Goal: Navigation & Orientation: Find specific page/section

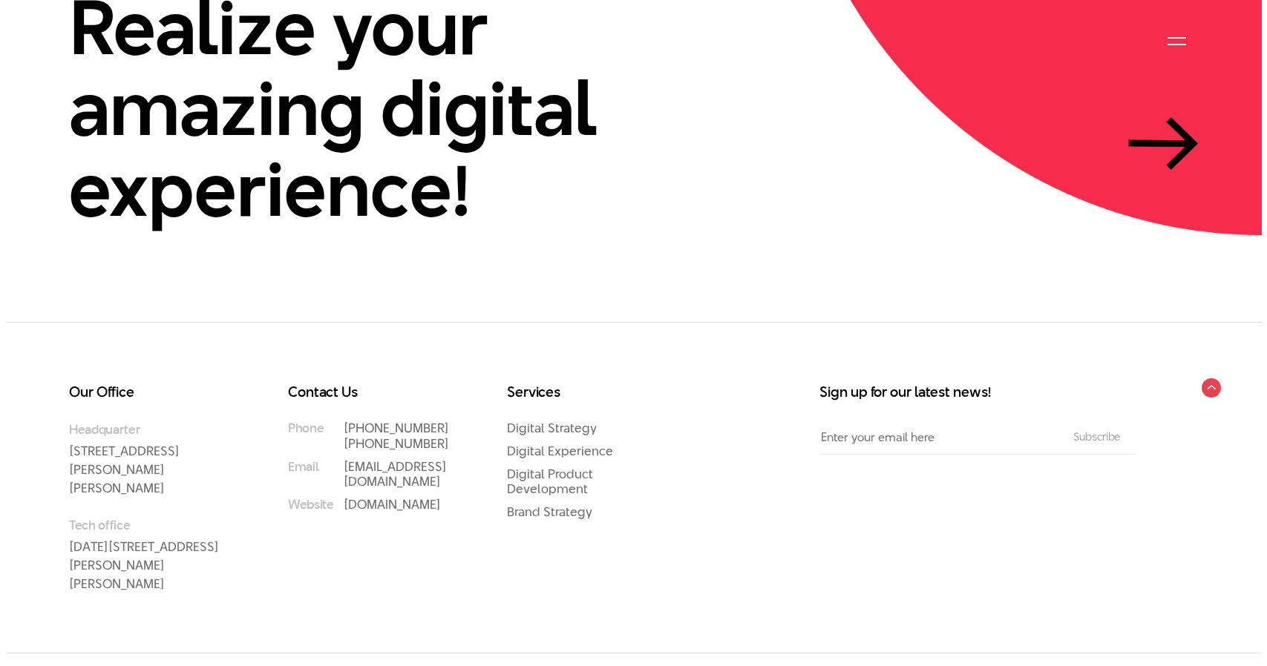
scroll to position [4668, 0]
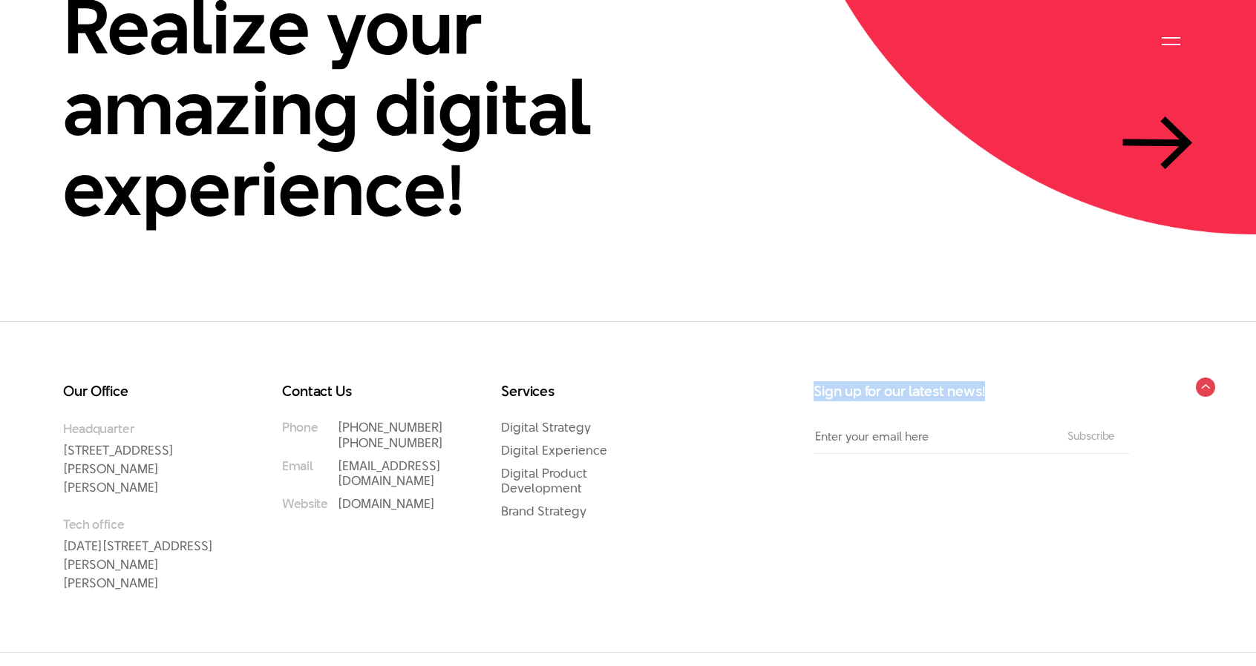
drag, startPoint x: 815, startPoint y: 363, endPoint x: 1033, endPoint y: 344, distance: 219.0
click at [1033, 344] on div "Our Office Headquarter 33 Giang Van Minh Street, Ba Dinh District, Hanoi, Vietn…" at bounding box center [628, 486] width 1256 height 330
copy h3 "Sign up for our latest news!"
click at [1179, 41] on div at bounding box center [1171, 41] width 19 height 19
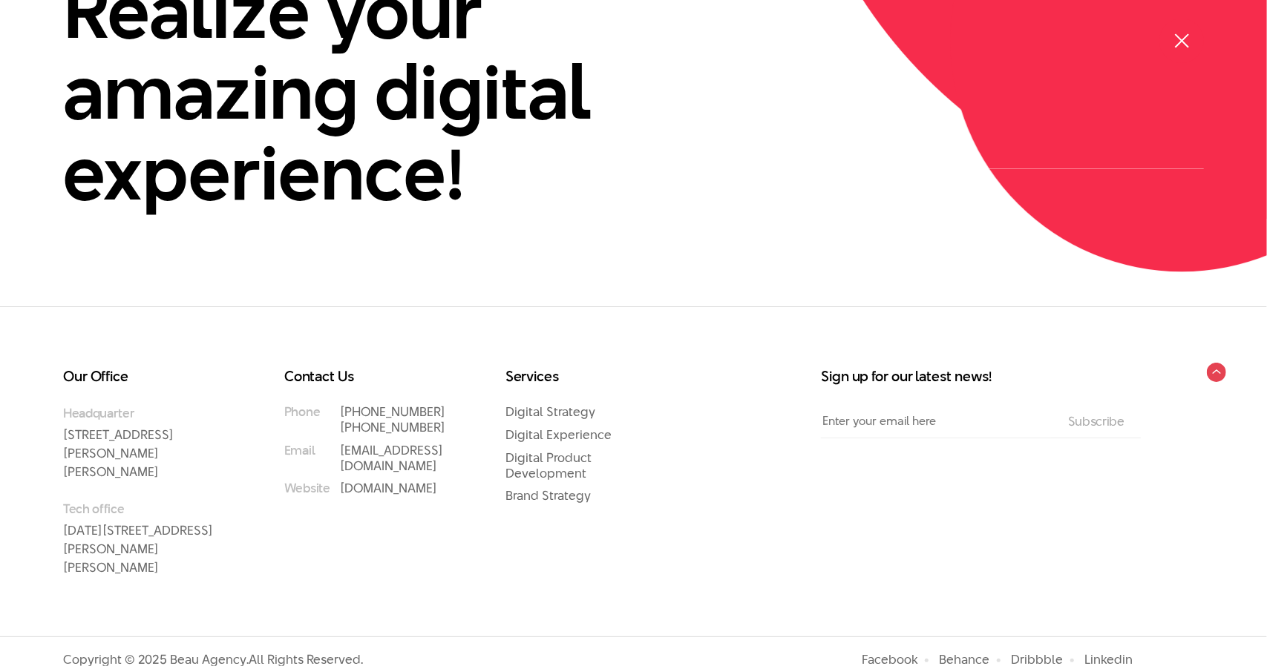
click at [1179, 41] on span at bounding box center [1181, 40] width 14 height 14
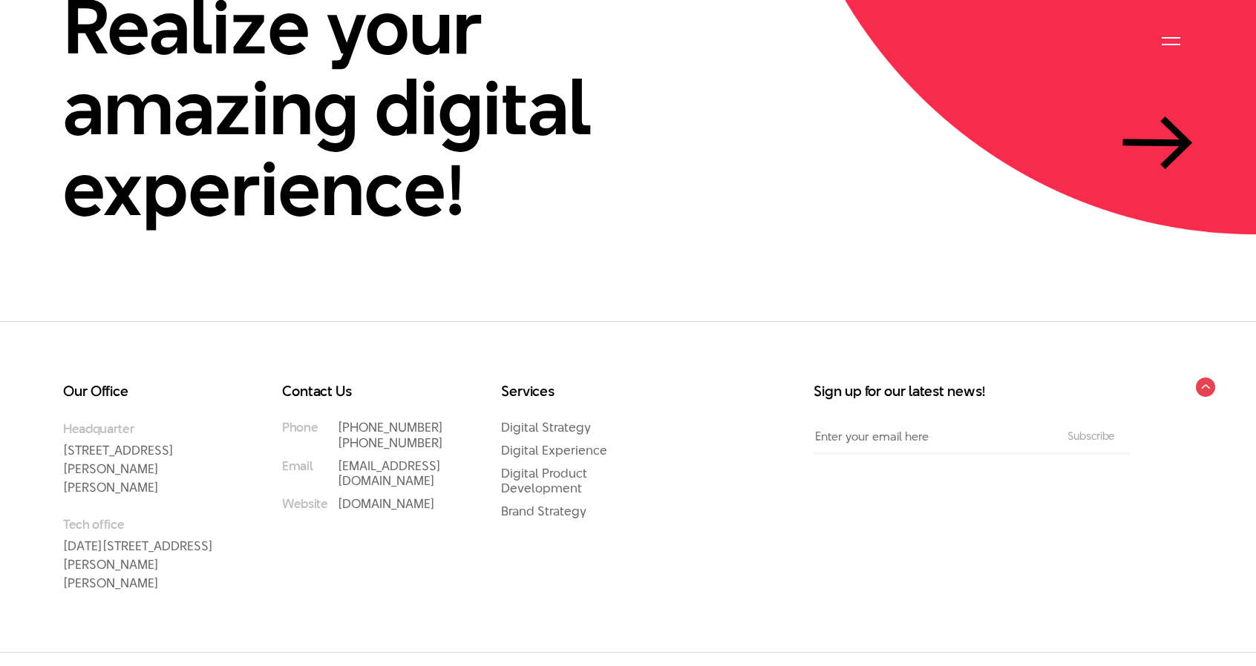
click at [1179, 41] on div at bounding box center [1171, 41] width 19 height 19
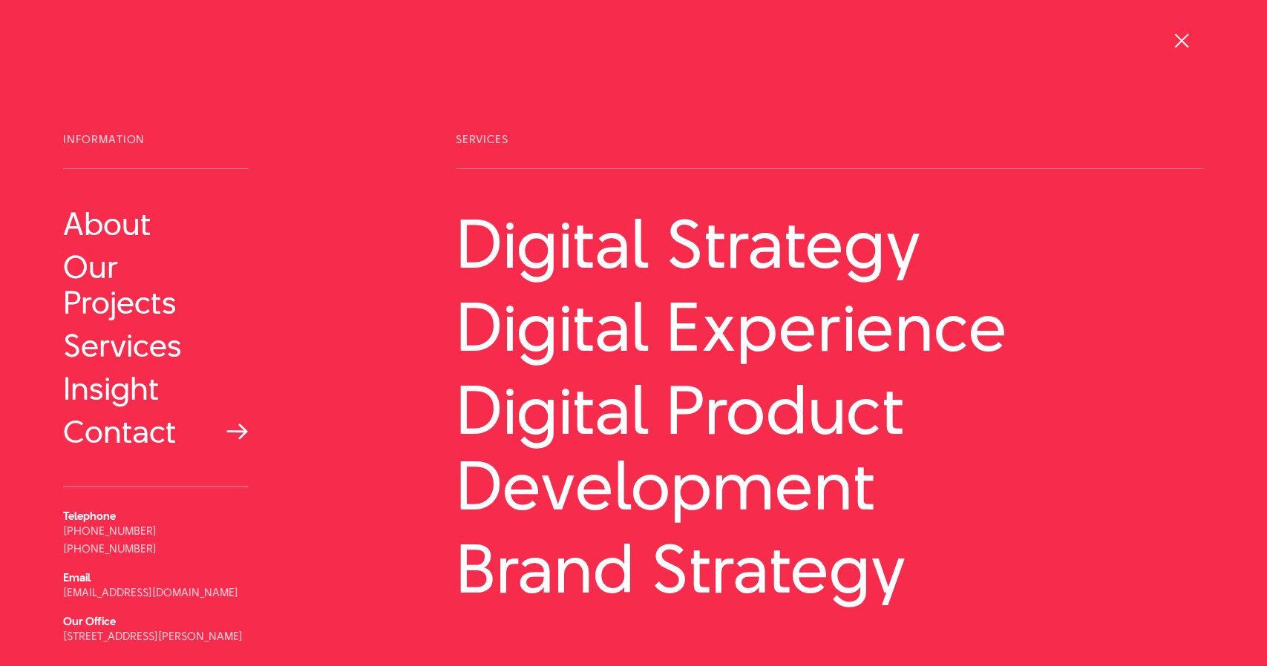
click at [90, 436] on link "Contact" at bounding box center [156, 432] width 186 height 36
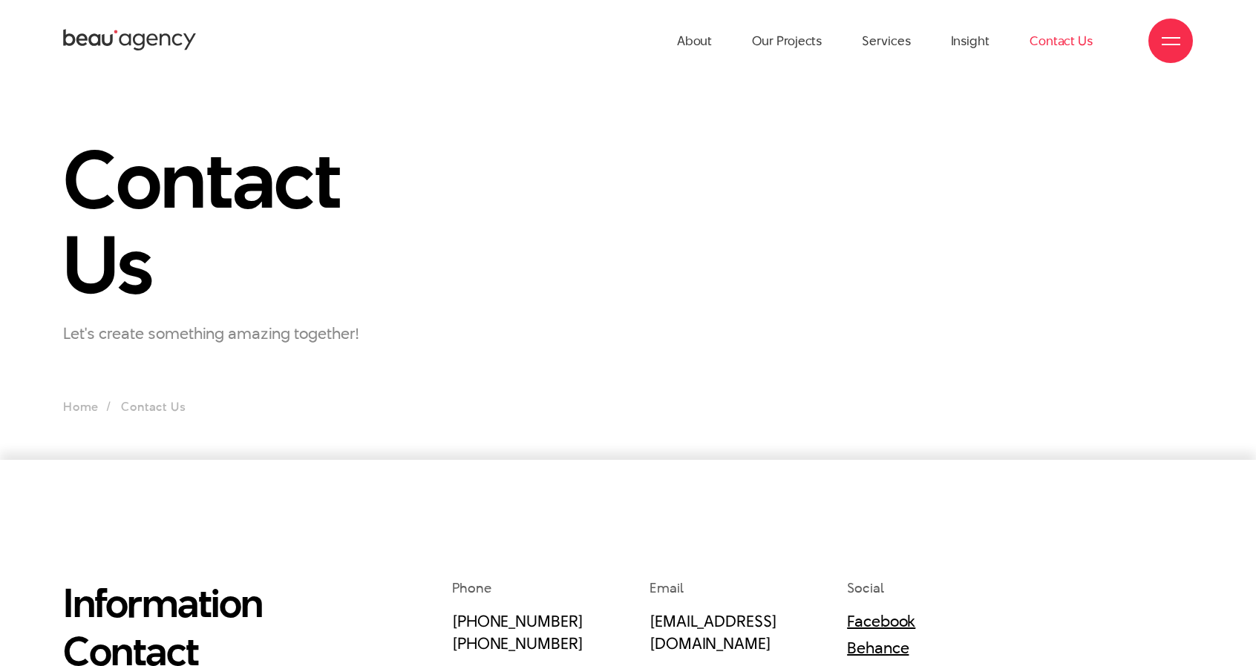
click at [212, 344] on p "Let's create something amazing together!" at bounding box center [239, 333] width 352 height 24
click at [219, 332] on p "Let's create something amazing together!" at bounding box center [239, 333] width 352 height 24
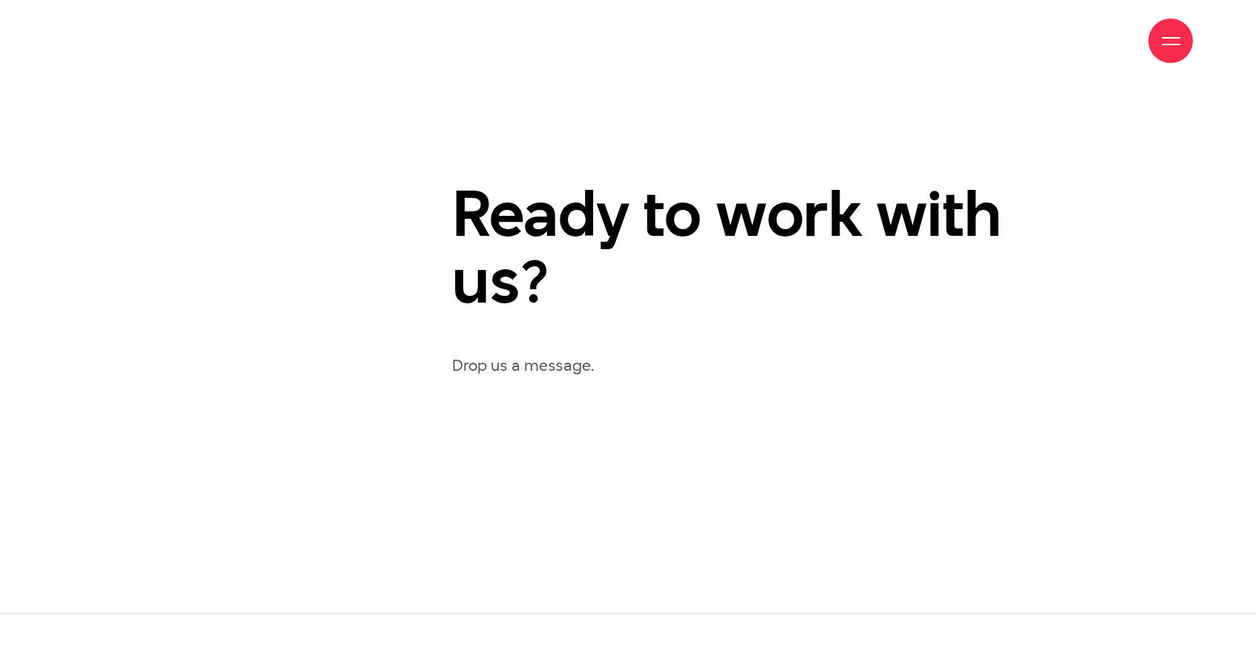
scroll to position [831, 0]
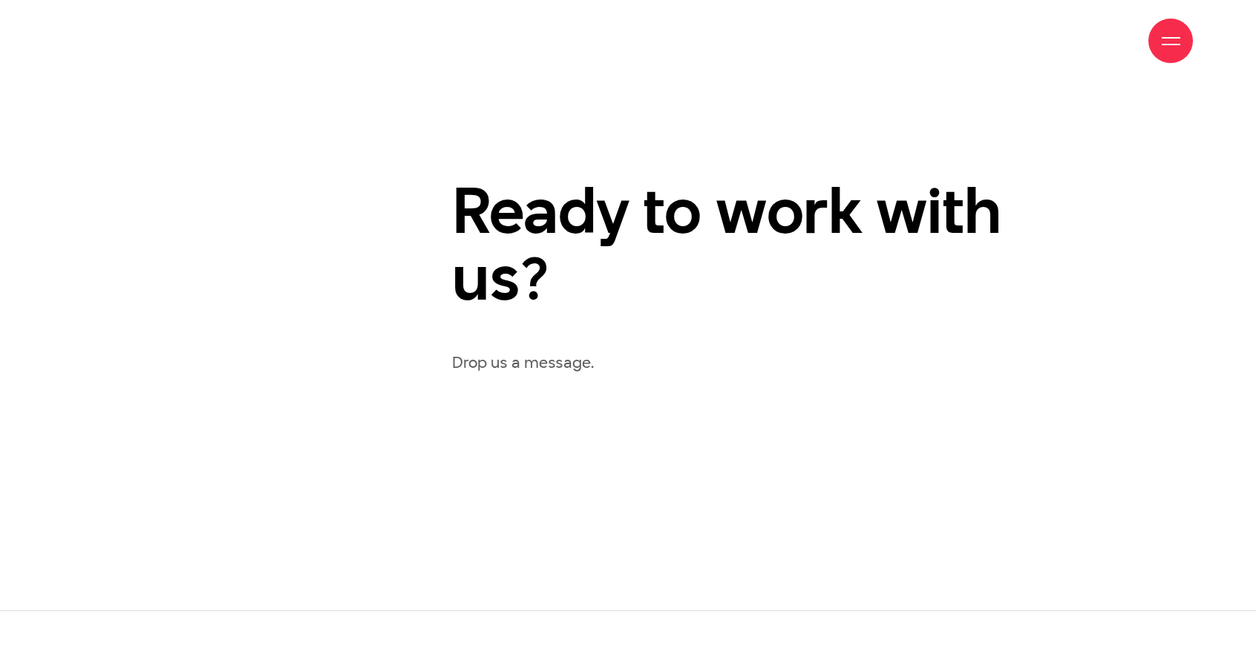
click at [469, 364] on p "Drop us a message." at bounding box center [822, 363] width 741 height 26
click at [537, 358] on p "Drop us a message." at bounding box center [822, 363] width 741 height 26
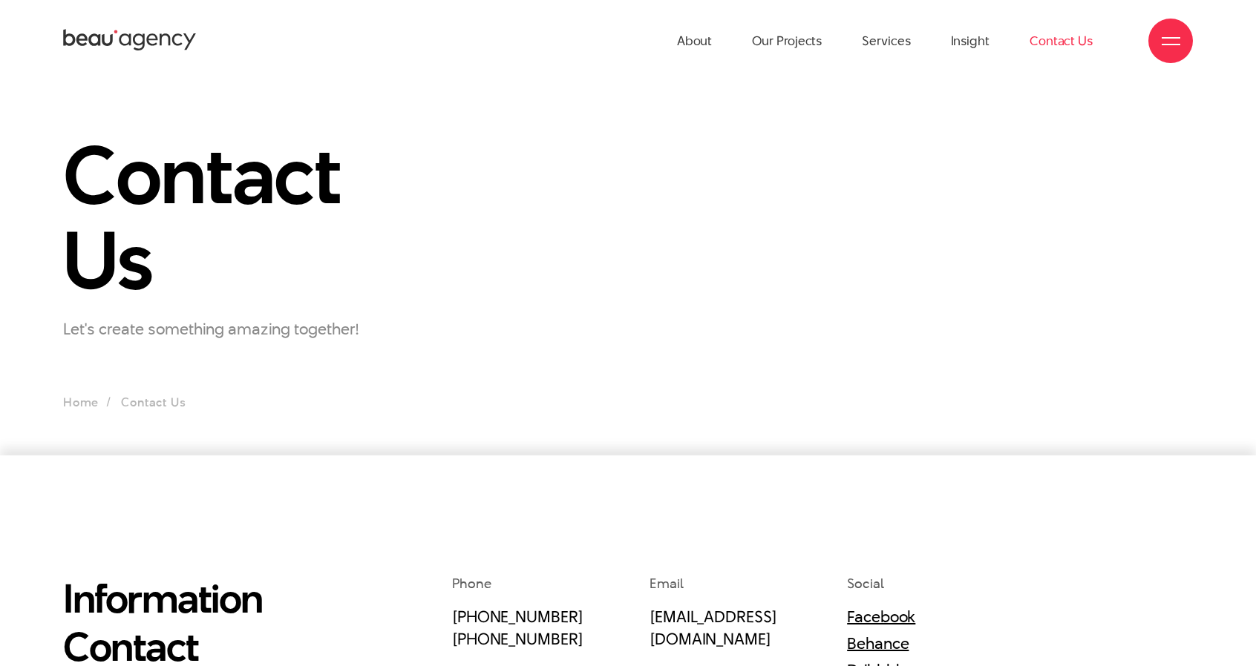
scroll to position [0, 0]
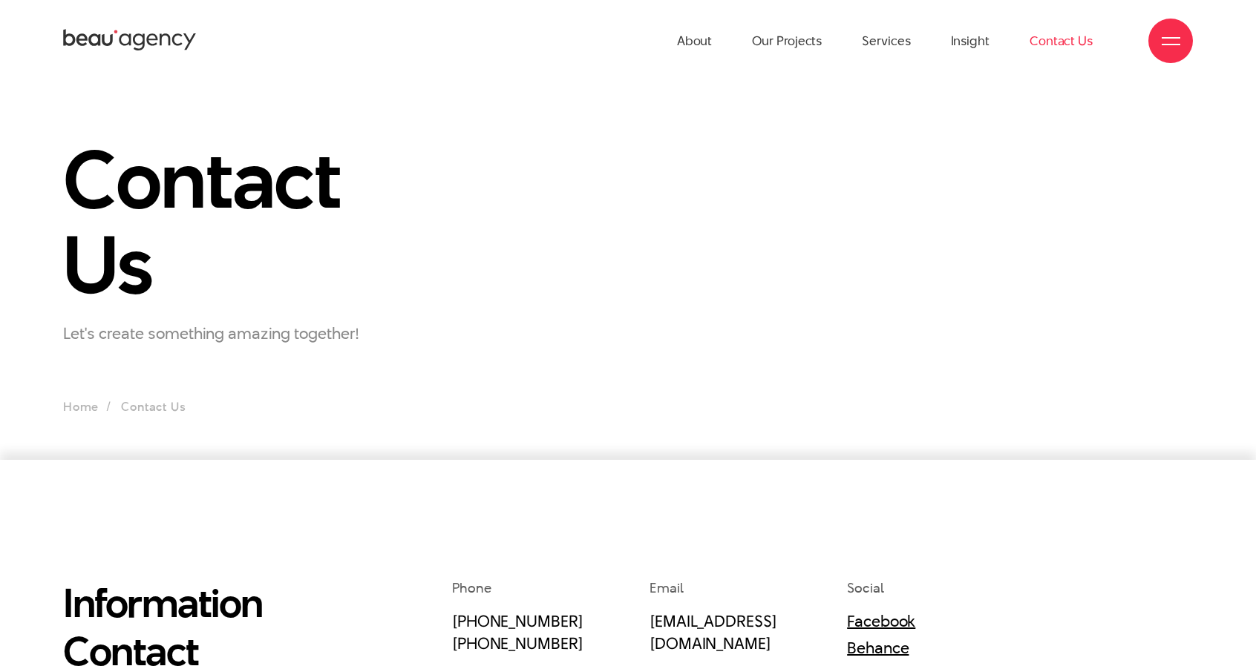
click at [154, 413] on ul "Home Contact Us" at bounding box center [628, 407] width 1130 height 21
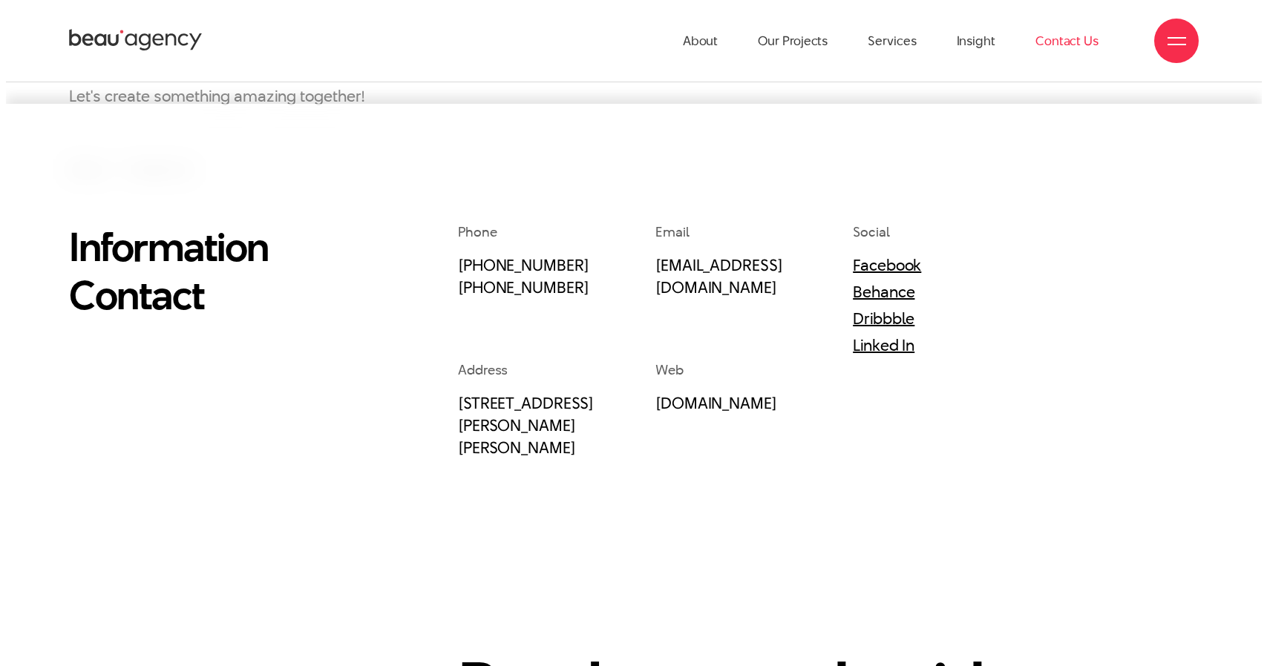
scroll to position [327, 0]
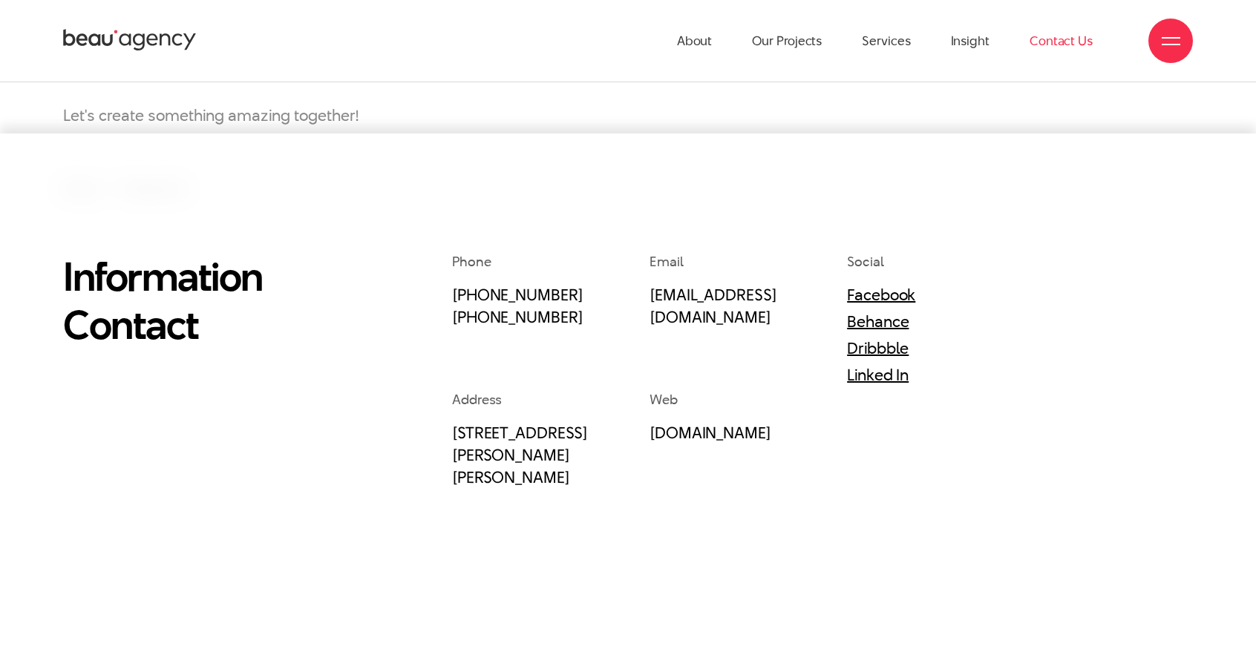
click at [1165, 48] on div at bounding box center [1171, 41] width 19 height 19
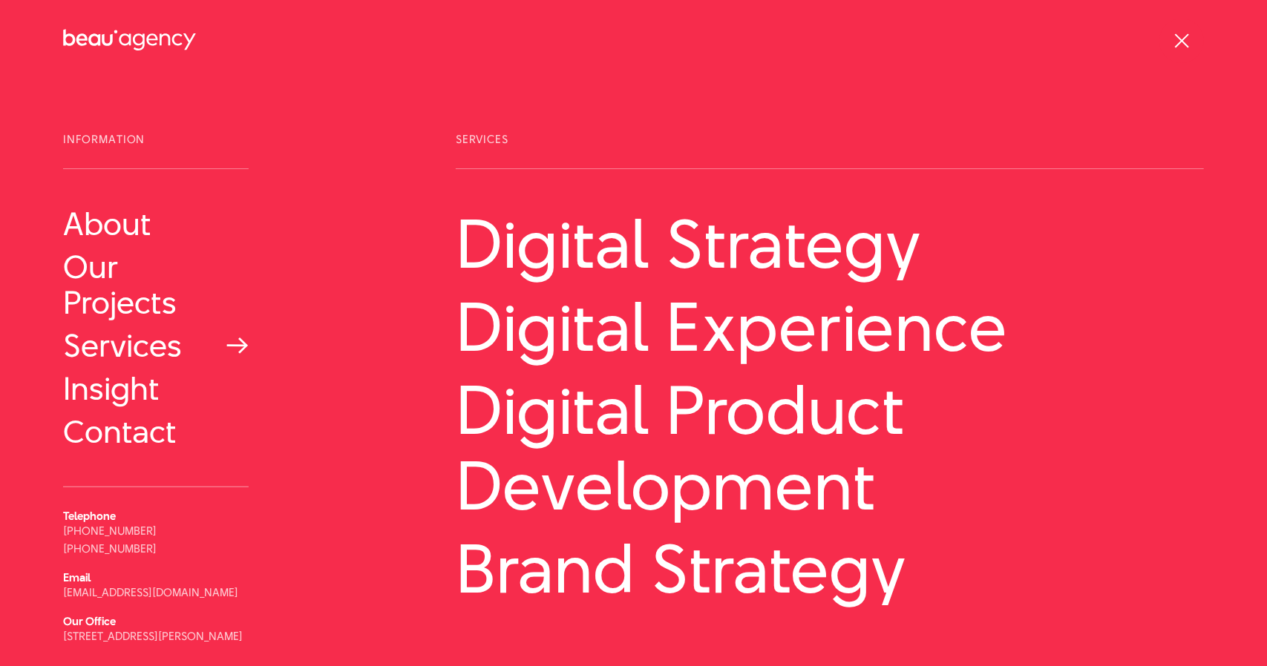
click at [148, 364] on link "Services" at bounding box center [156, 346] width 186 height 36
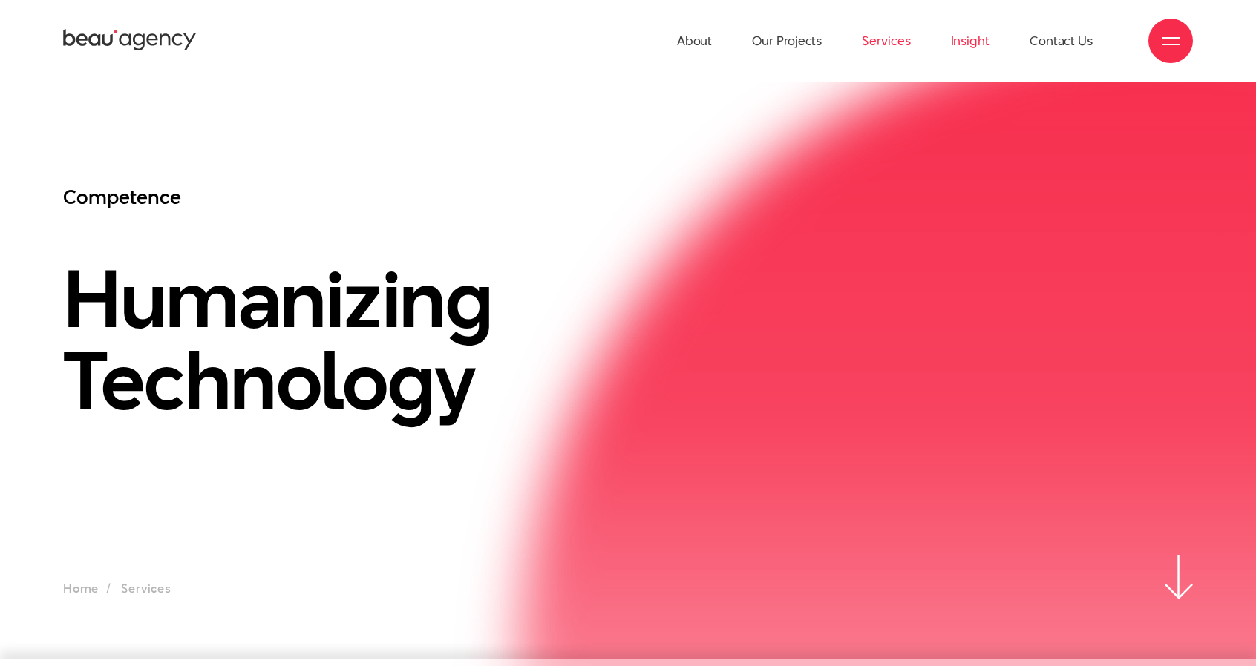
click at [970, 44] on link "Insight" at bounding box center [970, 41] width 39 height 82
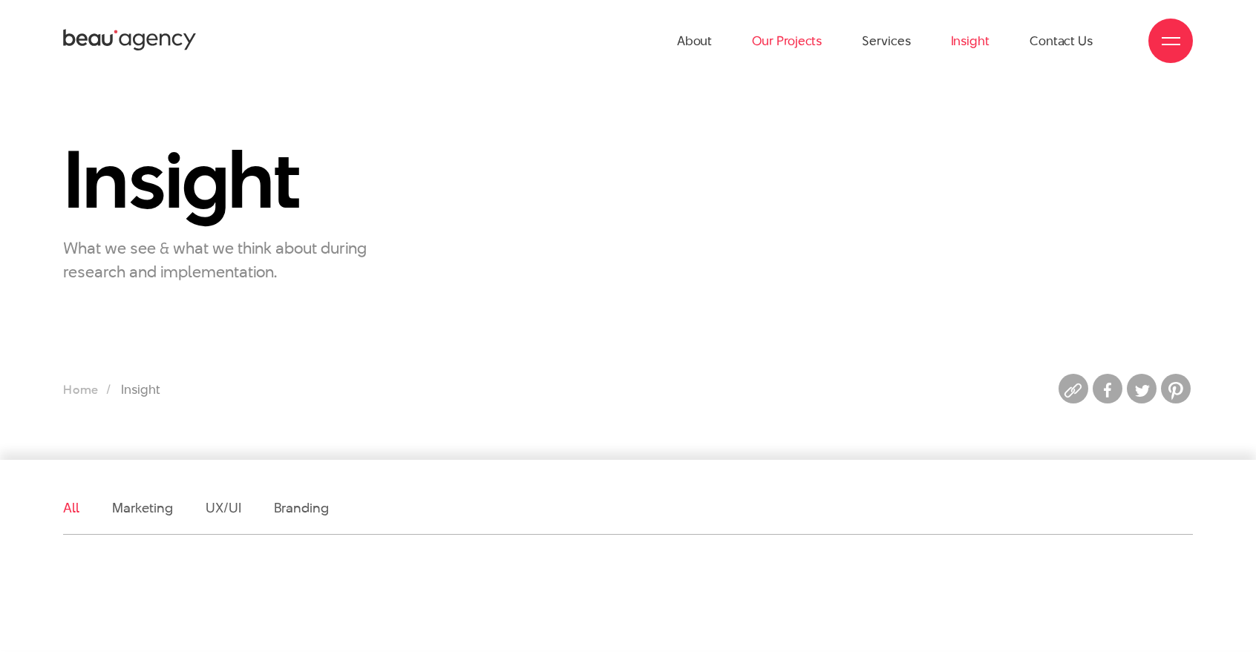
click at [770, 45] on link "Our Projects" at bounding box center [787, 41] width 70 height 82
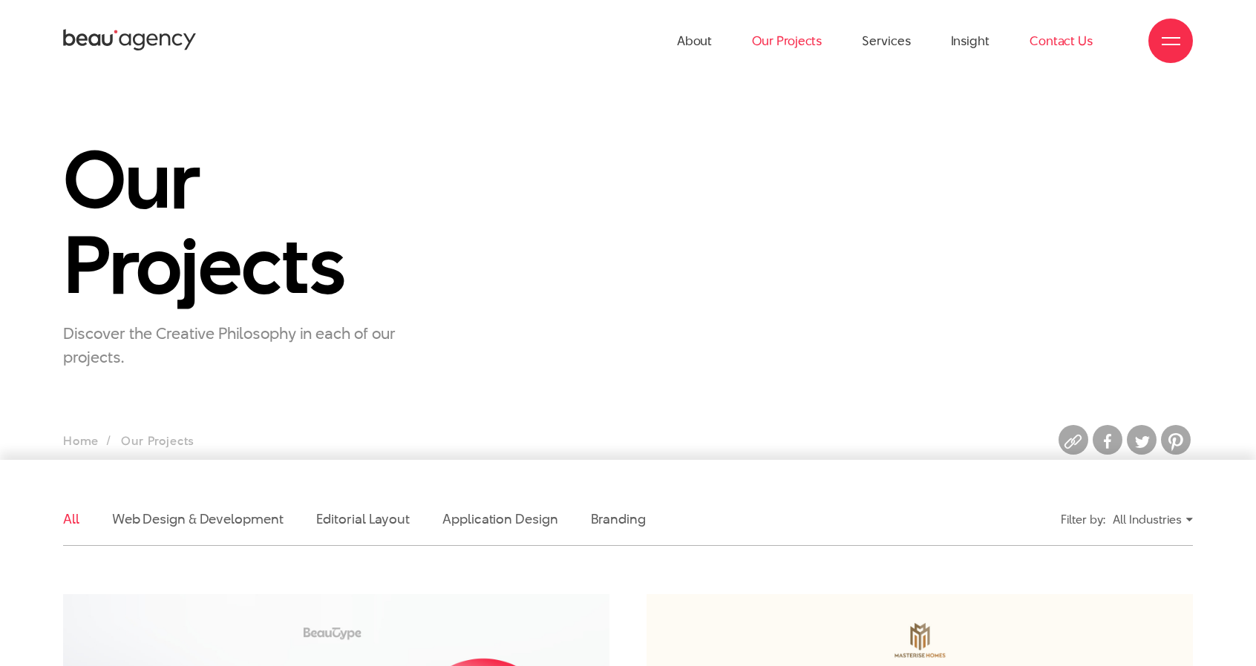
click at [1067, 32] on link "Contact Us" at bounding box center [1060, 41] width 63 height 82
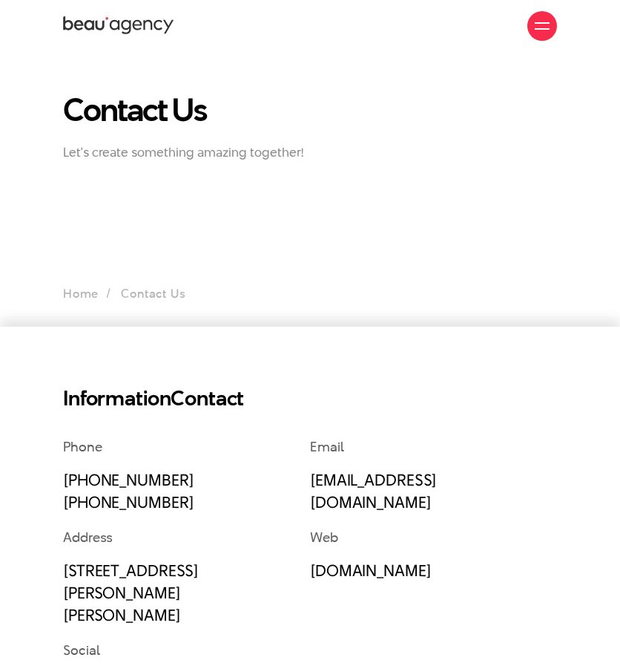
click at [542, 29] on span at bounding box center [542, 28] width 15 height 1
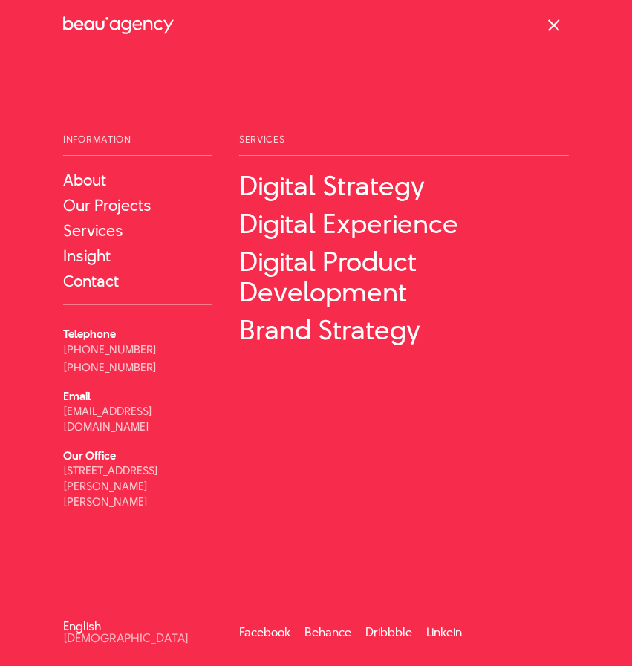
click at [272, 137] on span "Services" at bounding box center [404, 145] width 330 height 22
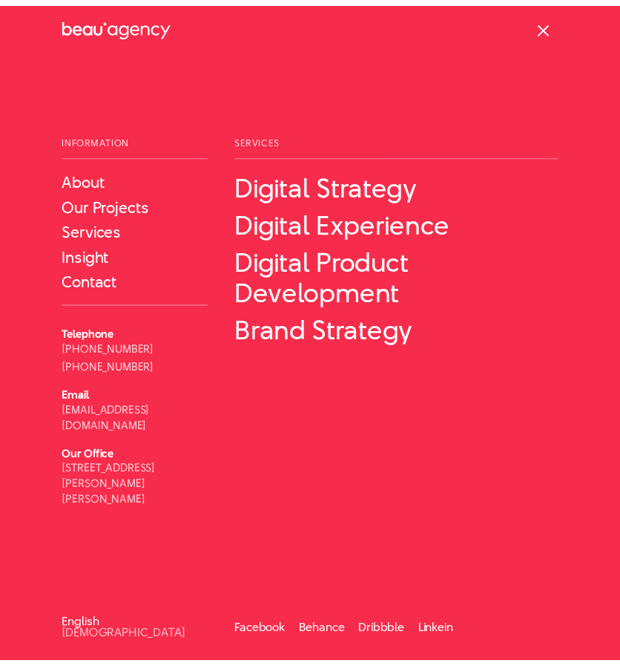
scroll to position [1, 0]
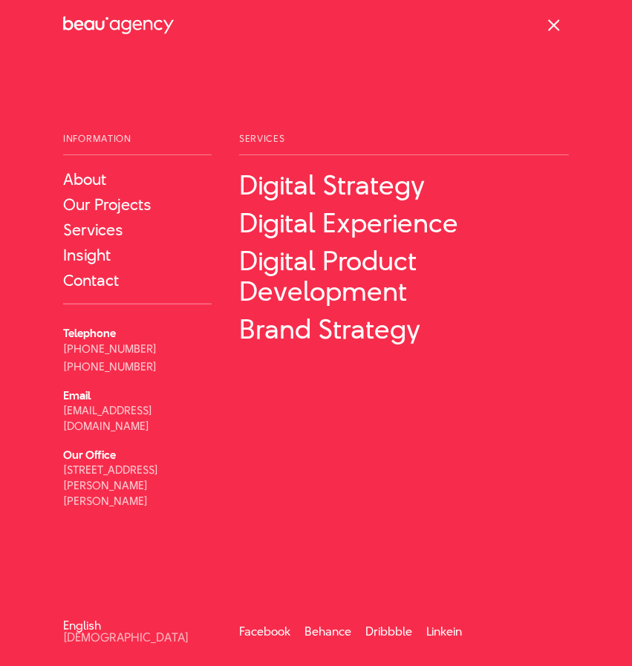
click at [552, 17] on div at bounding box center [554, 26] width 30 height 30
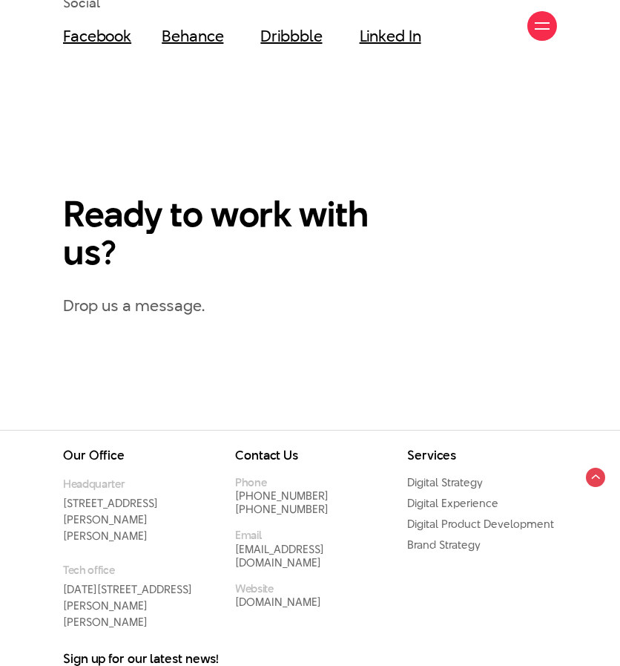
scroll to position [773, 0]
